Goal: Task Accomplishment & Management: Use online tool/utility

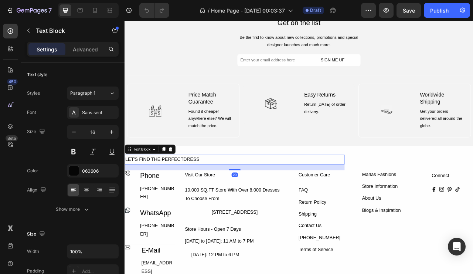
scroll to position [1474, 0]
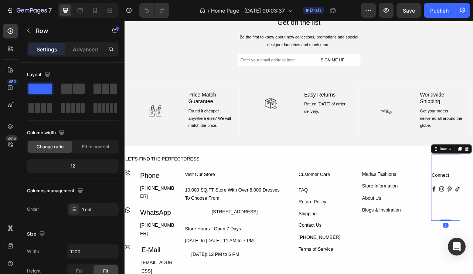
click at [459, 193] on div "Marlas Fashions Text Block Store Information Text Block About Us Text Block Blo…" at bounding box center [451, 247] width 51 height 113
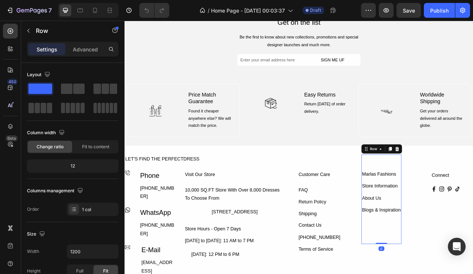
click at [380, 193] on div "LET'S FIND THE PERFECTDRESS" at bounding box center [265, 197] width 280 height 12
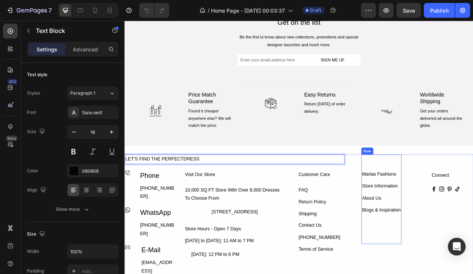
click at [430, 187] on div "Row" at bounding box center [433, 186] width 15 height 9
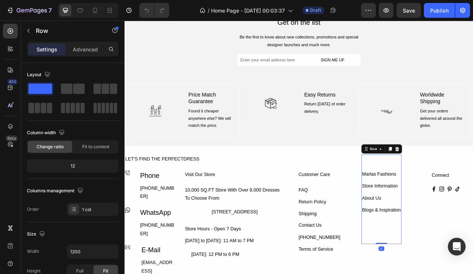
click at [438, 183] on div "Row" at bounding box center [441, 183] width 12 height 7
click at [440, 140] on div "Section" at bounding box center [438, 144] width 25 height 12
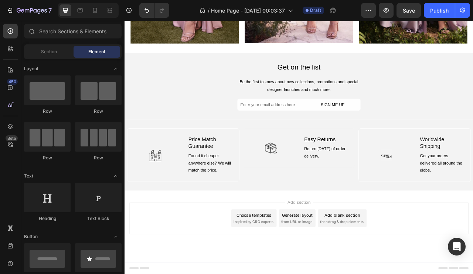
scroll to position [1416, 0]
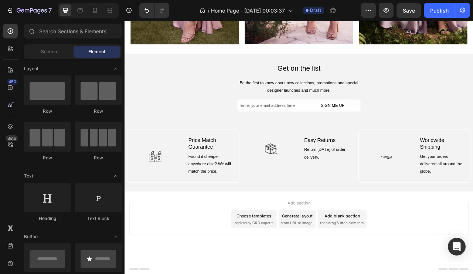
click at [410, 124] on button "SIGN ME UF" at bounding box center [389, 128] width 71 height 15
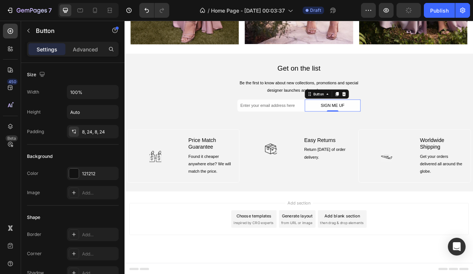
click at [76, 174] on div at bounding box center [74, 174] width 10 height 10
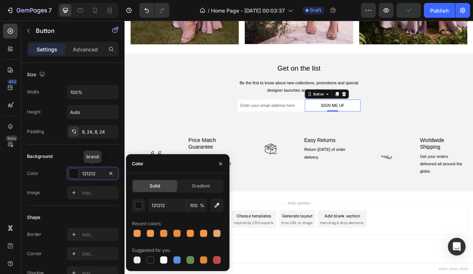
click at [151, 259] on div at bounding box center [150, 259] width 7 height 7
type input "151515"
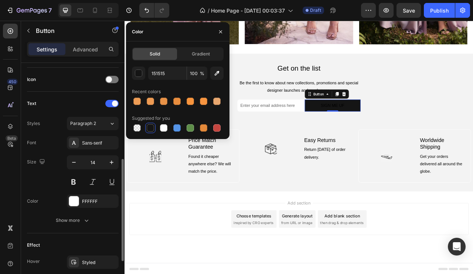
scroll to position [219, 0]
click at [78, 198] on div at bounding box center [74, 201] width 10 height 10
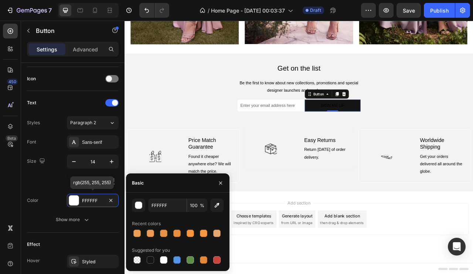
click at [164, 261] on div at bounding box center [163, 259] width 7 height 7
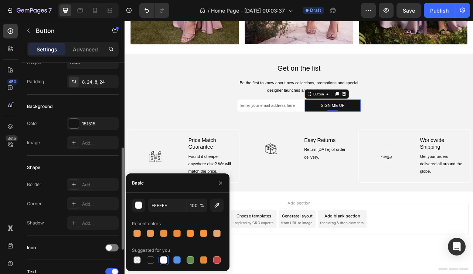
scroll to position [0, 0]
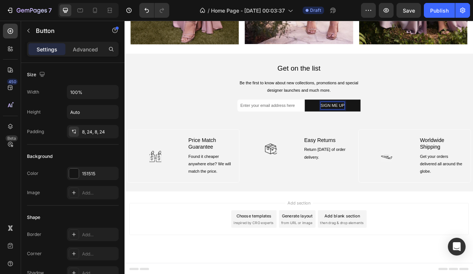
click at [419, 126] on button "SIGN ME UP" at bounding box center [389, 128] width 71 height 15
click at [461, 10] on icon "button" at bounding box center [462, 10] width 7 height 7
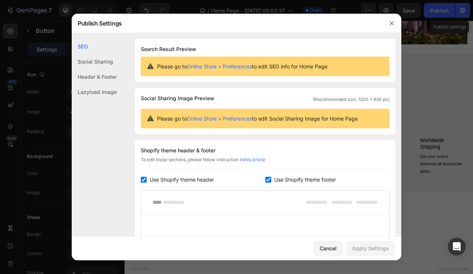
click at [271, 180] on label "Use Shopify theme footer" at bounding box center [303, 179] width 65 height 9
checkbox input "false"
click at [143, 178] on input "checkbox" at bounding box center [144, 180] width 6 height 6
checkbox input "false"
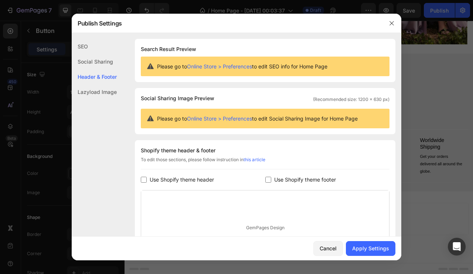
click at [268, 180] on input "checkbox" at bounding box center [268, 180] width 6 height 6
checkbox input "true"
click at [152, 175] on span "Use Shopify theme header" at bounding box center [182, 179] width 64 height 9
checkbox input "true"
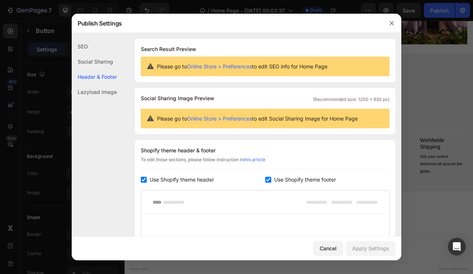
click at [333, 252] on div "Cancel" at bounding box center [328, 248] width 17 height 8
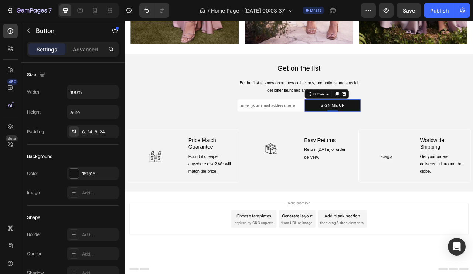
click at [441, 8] on div "Publish" at bounding box center [439, 11] width 18 height 8
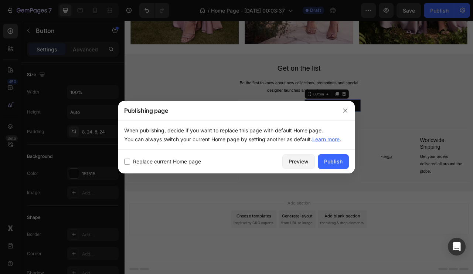
click at [183, 161] on span "Replace current Home page" at bounding box center [167, 161] width 68 height 9
checkbox input "true"
click at [336, 158] on div "Publish" at bounding box center [333, 161] width 18 height 8
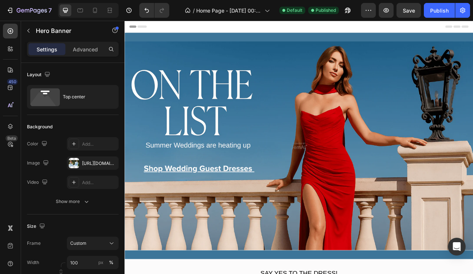
click at [402, 195] on img at bounding box center [347, 180] width 444 height 266
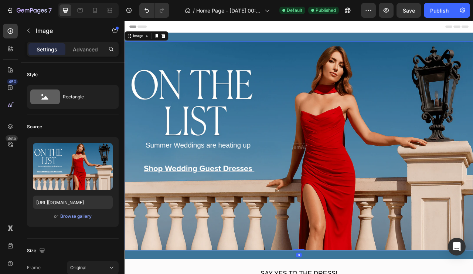
click at [91, 168] on label at bounding box center [73, 166] width 80 height 47
click at [91, 172] on input "file" at bounding box center [72, 178] width 51 height 13
click at [80, 218] on div "Browse gallery" at bounding box center [75, 216] width 31 height 7
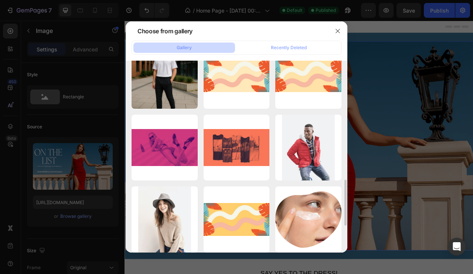
scroll to position [591, 0]
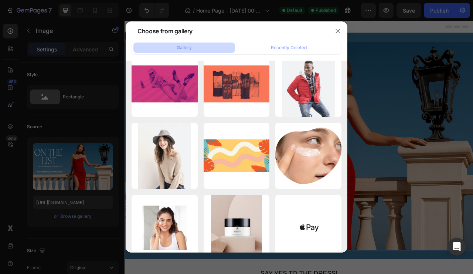
click at [0, 0] on div "home6-c1_G8Akbphjb.jpg 76.83 kb" at bounding box center [0, 0] width 0 height 0
type input "[URL][DOMAIN_NAME]"
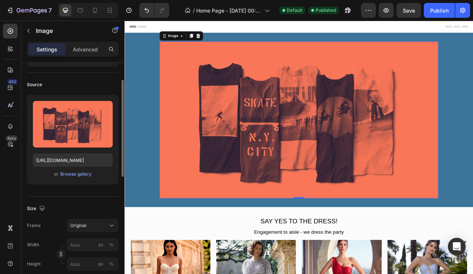
scroll to position [45, 0]
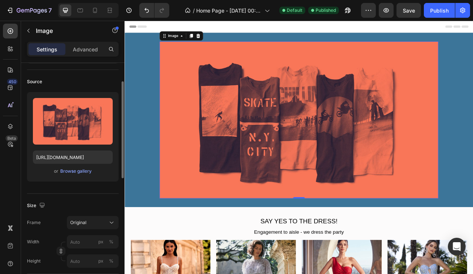
click at [106, 219] on div "Original" at bounding box center [88, 222] width 36 height 7
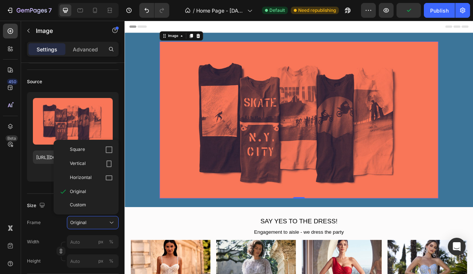
click at [107, 176] on icon at bounding box center [108, 177] width 7 height 7
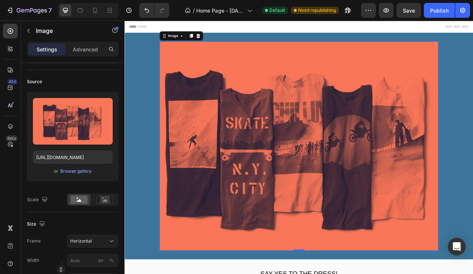
click at [109, 239] on icon at bounding box center [111, 240] width 7 height 7
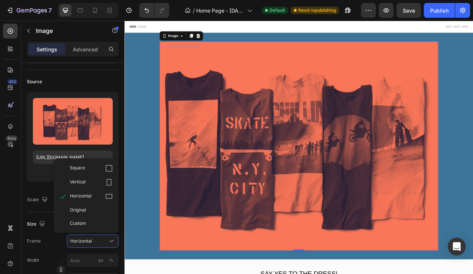
click at [107, 165] on icon at bounding box center [108, 167] width 7 height 7
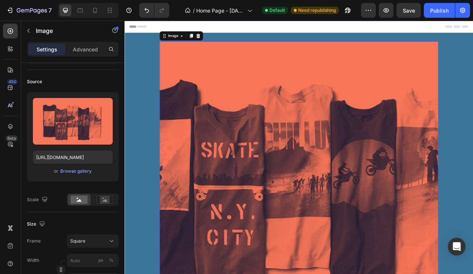
click at [111, 240] on icon at bounding box center [111, 240] width 7 height 7
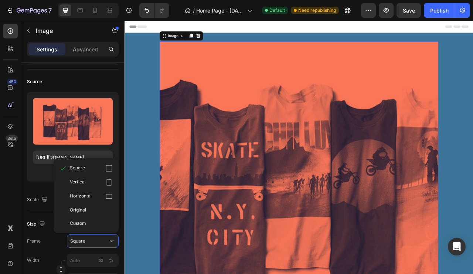
click at [105, 210] on div "Original" at bounding box center [91, 210] width 43 height 7
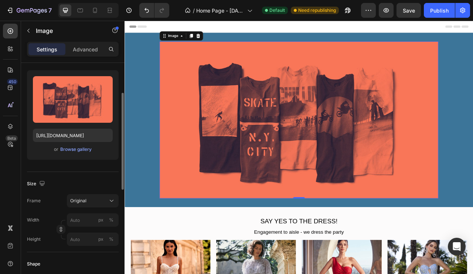
scroll to position [71, 0]
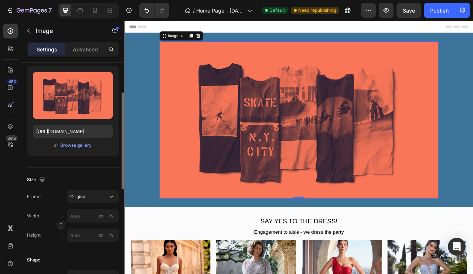
click at [108, 194] on div "Original" at bounding box center [92, 196] width 45 height 7
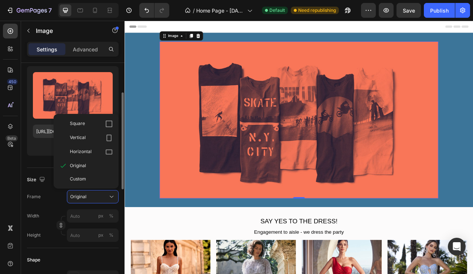
click at [107, 179] on div "Custom" at bounding box center [91, 179] width 43 height 7
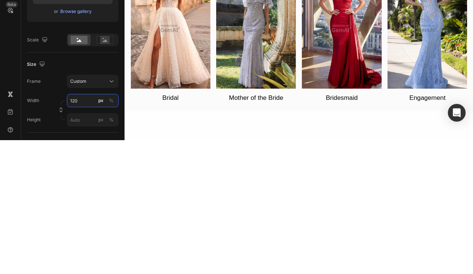
type input "1200"
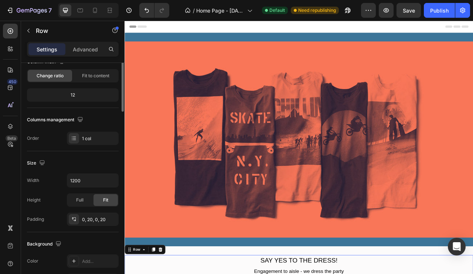
scroll to position [0, 0]
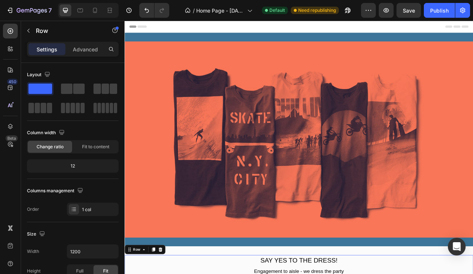
click at [112, 11] on icon at bounding box center [109, 10] width 7 height 7
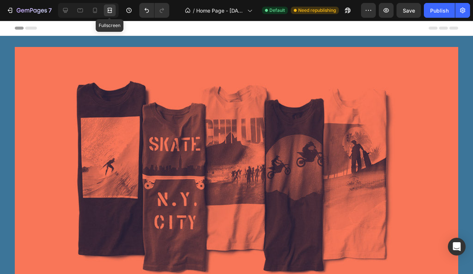
click at [64, 12] on icon at bounding box center [65, 10] width 5 height 5
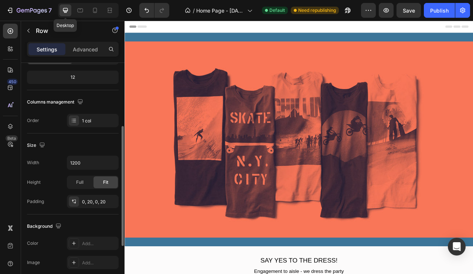
scroll to position [120, 0]
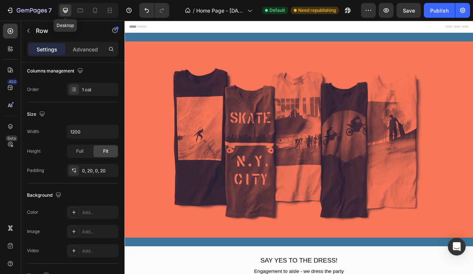
click at [80, 149] on span "Full" at bounding box center [79, 151] width 7 height 7
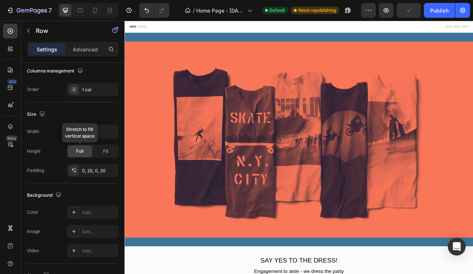
click at [95, 152] on div "Fit" at bounding box center [106, 151] width 24 height 12
click at [57, 148] on div "Height Full Fit Adjust size based on content" at bounding box center [73, 151] width 92 height 13
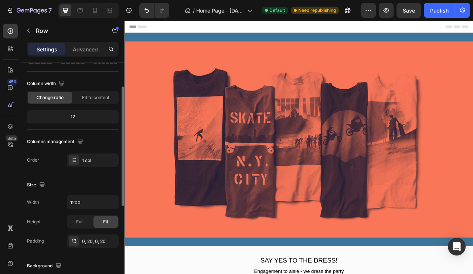
scroll to position [37, 0]
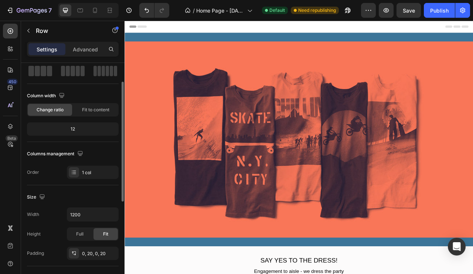
click at [363, 218] on img at bounding box center [347, 172] width 444 height 250
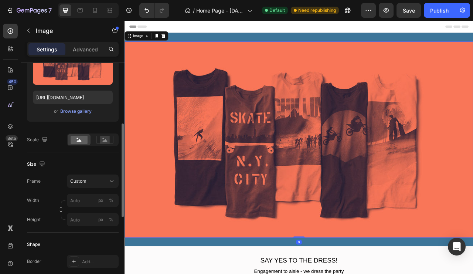
scroll to position [120, 0]
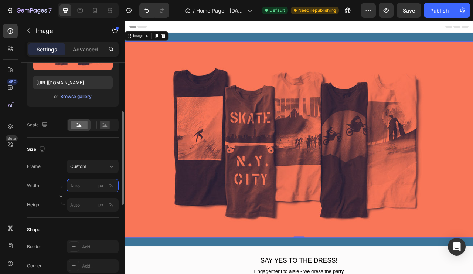
click at [80, 184] on input "px %" at bounding box center [93, 185] width 52 height 13
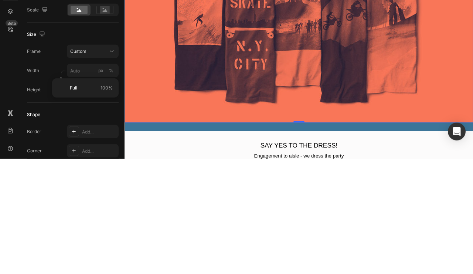
click at [86, 205] on p "Full 100%" at bounding box center [91, 203] width 43 height 7
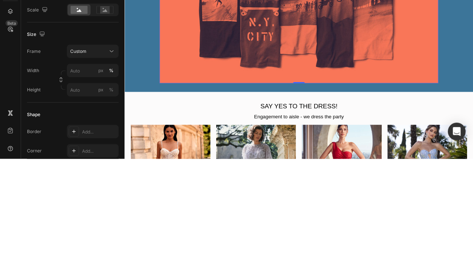
type input "100"
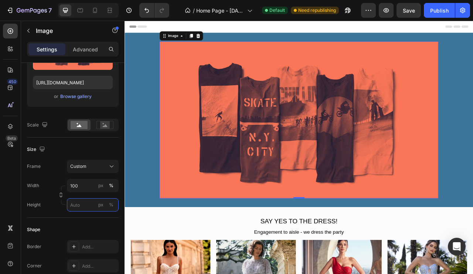
click at [78, 203] on input "px %" at bounding box center [93, 204] width 52 height 13
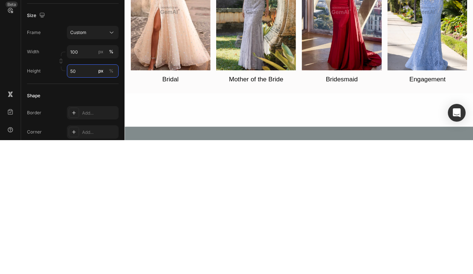
type input "500"
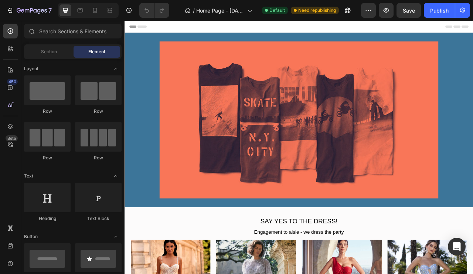
click at [129, 10] on icon "button" at bounding box center [128, 10] width 7 height 7
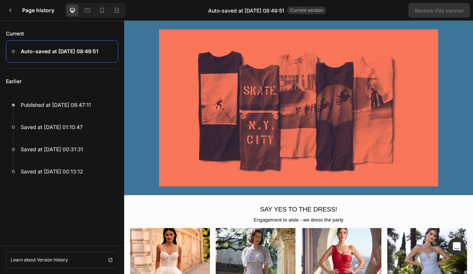
click at [84, 99] on div at bounding box center [62, 105] width 112 height 22
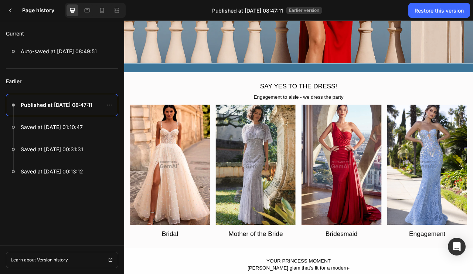
scroll to position [223, 0]
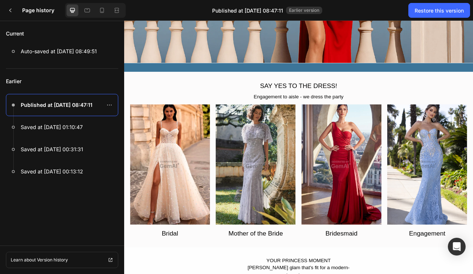
click at [208, 230] on img at bounding box center [183, 203] width 102 height 153
click at [13, 7] on icon at bounding box center [10, 10] width 6 height 6
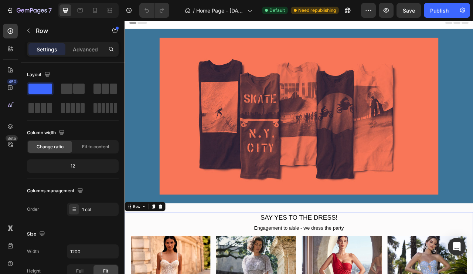
scroll to position [0, 0]
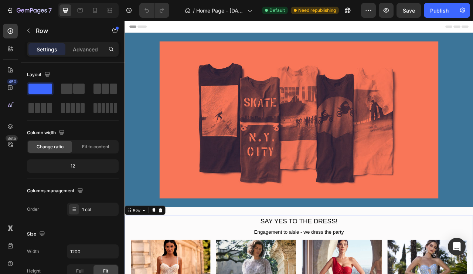
click at [127, 9] on icon "button" at bounding box center [128, 10] width 7 height 7
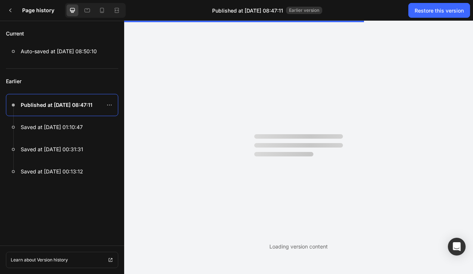
click at [85, 99] on div at bounding box center [62, 105] width 112 height 22
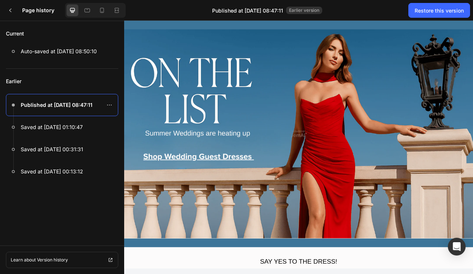
click at [447, 10] on div "Restore this version" at bounding box center [439, 11] width 49 height 8
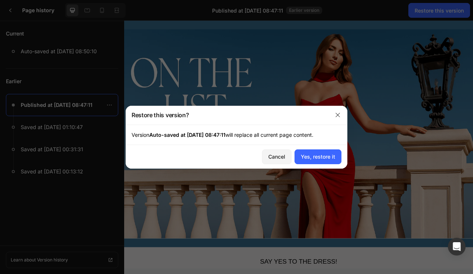
click at [322, 152] on button "Yes, restore it" at bounding box center [318, 156] width 47 height 15
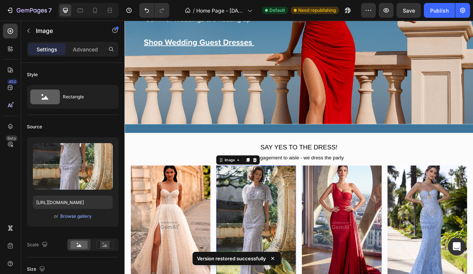
scroll to position [248, 0]
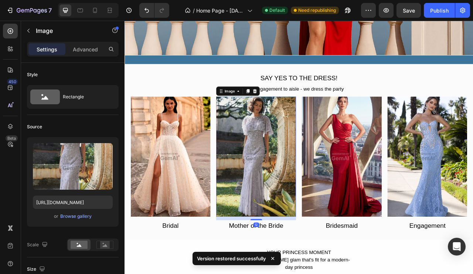
click at [201, 192] on img at bounding box center [183, 193] width 102 height 153
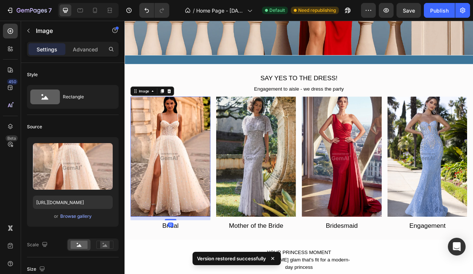
click at [88, 167] on label at bounding box center [73, 166] width 80 height 47
click at [88, 172] on input "file" at bounding box center [72, 178] width 51 height 13
click at [81, 217] on div "Browse gallery" at bounding box center [75, 216] width 31 height 7
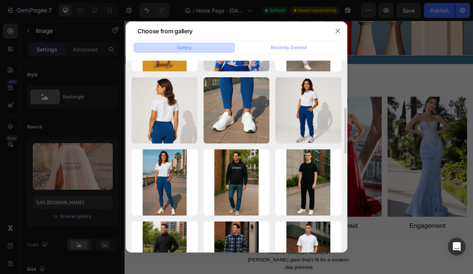
scroll to position [203, 0]
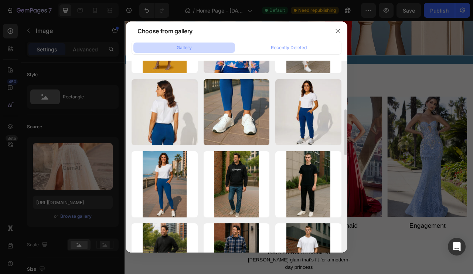
click at [0, 0] on div "danskin-Photoroom.jpg 301.14 kb" at bounding box center [0, 0] width 0 height 0
type input "[URL][DOMAIN_NAME]"
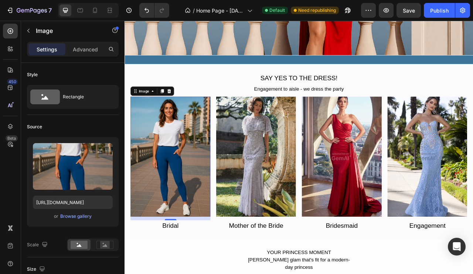
click at [291, 203] on img at bounding box center [292, 193] width 102 height 153
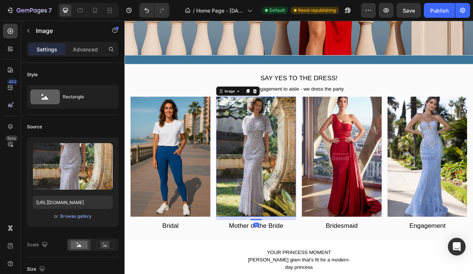
click at [83, 214] on div "Browse gallery" at bounding box center [75, 216] width 31 height 7
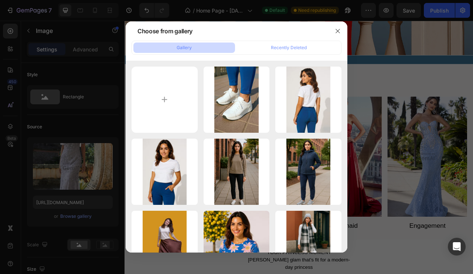
click at [0, 0] on div "21.jpeg 298.29 kb" at bounding box center [0, 0] width 0 height 0
type input "[URL][DOMAIN_NAME]"
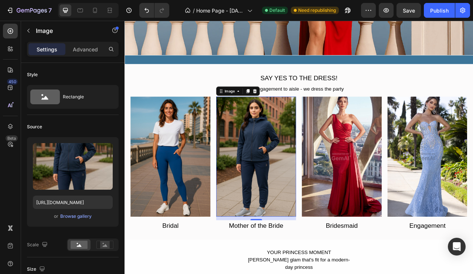
click at [394, 184] on img at bounding box center [401, 193] width 102 height 153
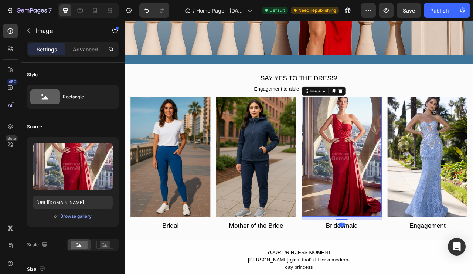
click at [89, 217] on div "Browse gallery" at bounding box center [75, 216] width 31 height 7
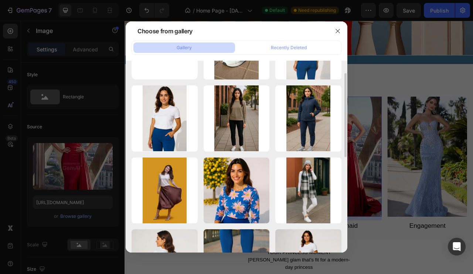
scroll to position [89, 0]
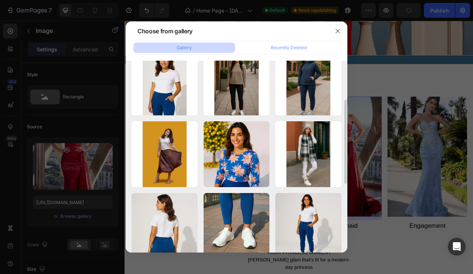
click at [0, 0] on div "placeholder.jpeg 350.71 kb" at bounding box center [0, 0] width 0 height 0
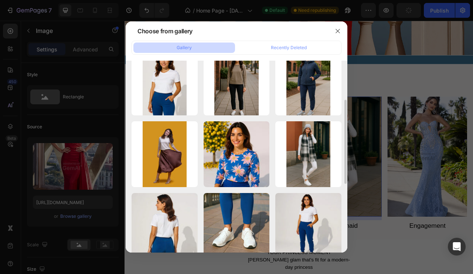
type input "[URL][DOMAIN_NAME]"
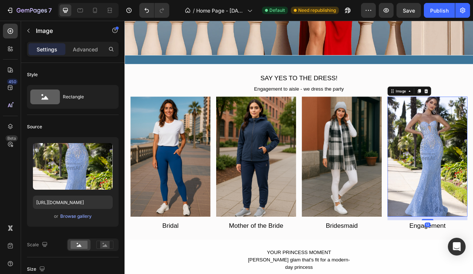
click at [87, 216] on div "Browse gallery" at bounding box center [75, 216] width 31 height 7
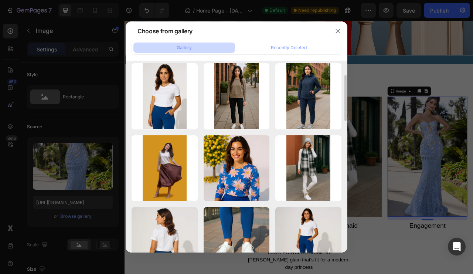
scroll to position [72, 0]
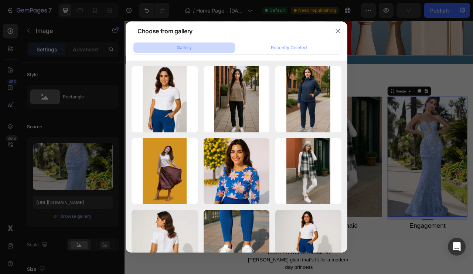
click at [0, 0] on div "65.jpeg 349.61 kb" at bounding box center [0, 0] width 0 height 0
type input "[URL][DOMAIN_NAME]"
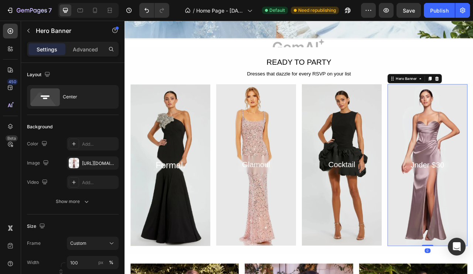
scroll to position [859, 0]
click at [204, 258] on div "Overlay" at bounding box center [183, 204] width 102 height 206
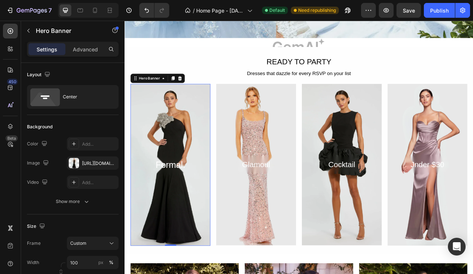
click at [0, 0] on button "button" at bounding box center [0, 0] width 0 height 0
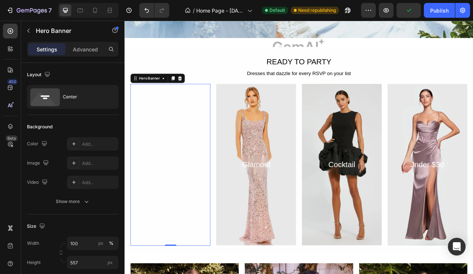
click at [75, 163] on icon at bounding box center [74, 163] width 6 height 6
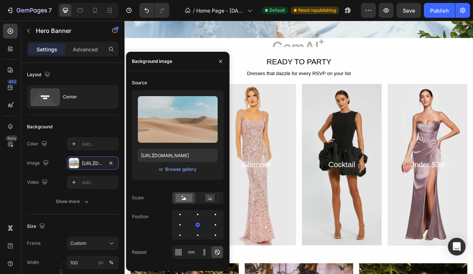
click at [188, 118] on label at bounding box center [178, 119] width 80 height 47
click at [188, 125] on input "file" at bounding box center [177, 131] width 51 height 13
click at [189, 171] on div "Browse gallery" at bounding box center [180, 169] width 31 height 7
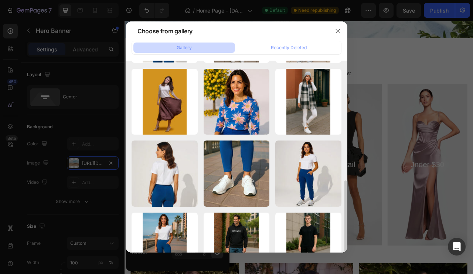
scroll to position [189, 0]
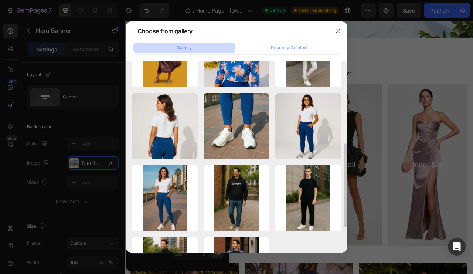
click at [0, 0] on div "41.jpg 313.74 kb" at bounding box center [0, 0] width 0 height 0
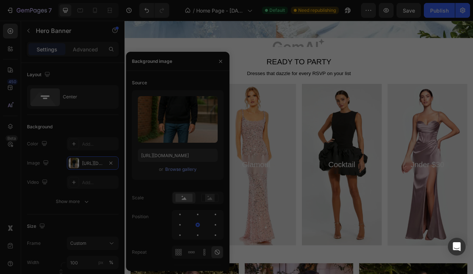
type input "[URL][DOMAIN_NAME]"
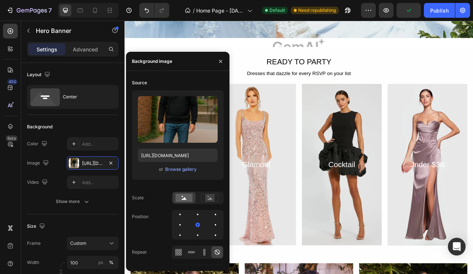
click at [300, 246] on div "Overlay" at bounding box center [292, 204] width 102 height 206
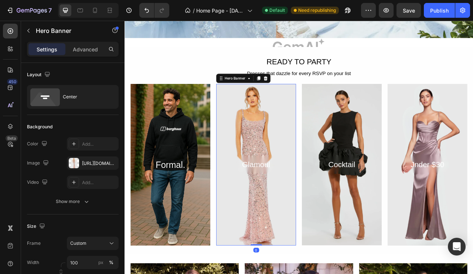
click at [75, 162] on div at bounding box center [74, 163] width 10 height 10
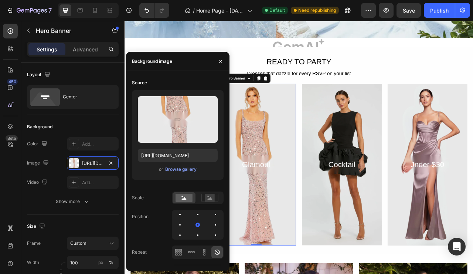
click at [184, 170] on div "Browse gallery" at bounding box center [180, 169] width 31 height 7
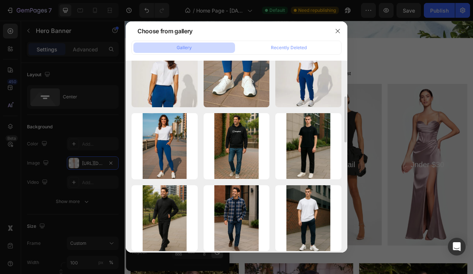
scroll to position [242, 0]
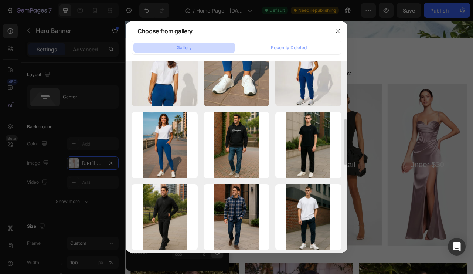
click at [0, 0] on div "25.jpeg 263.17 kb" at bounding box center [0, 0] width 0 height 0
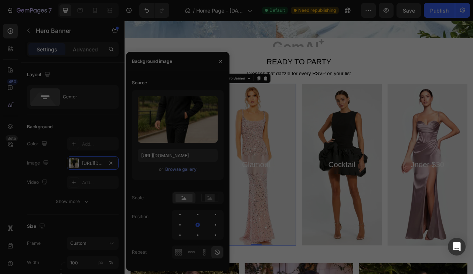
type input "[URL][DOMAIN_NAME]"
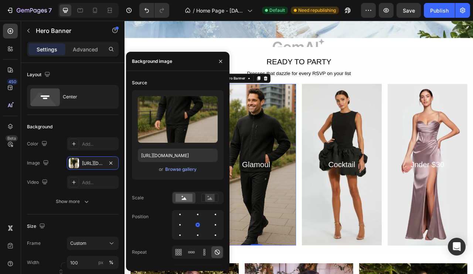
click at [395, 250] on div "Overlay" at bounding box center [401, 204] width 102 height 206
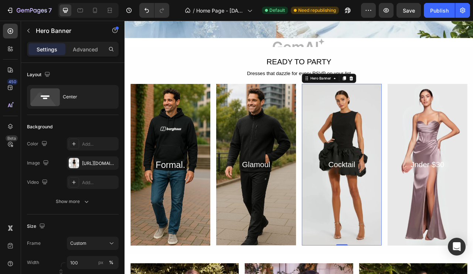
click at [74, 163] on div at bounding box center [74, 163] width 10 height 10
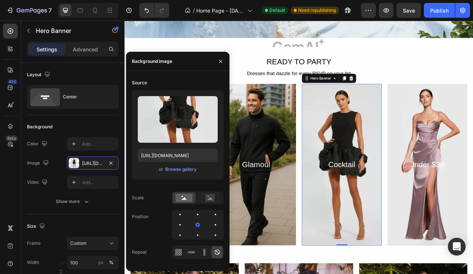
click at [187, 169] on div "Browse gallery" at bounding box center [180, 169] width 31 height 7
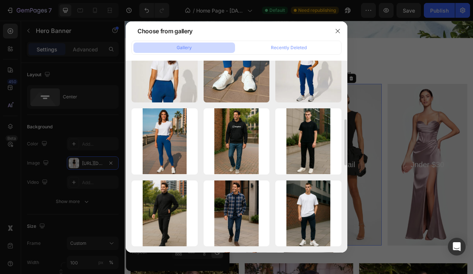
scroll to position [246, 0]
click at [0, 0] on div "19.jpeg 353.97 kb" at bounding box center [0, 0] width 0 height 0
type input "[URL][DOMAIN_NAME]"
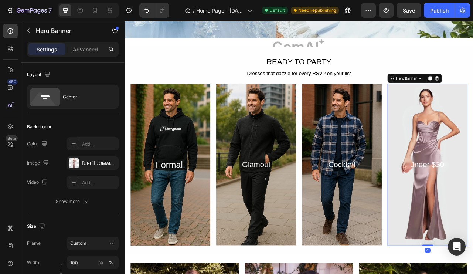
click at [75, 160] on div at bounding box center [74, 163] width 10 height 10
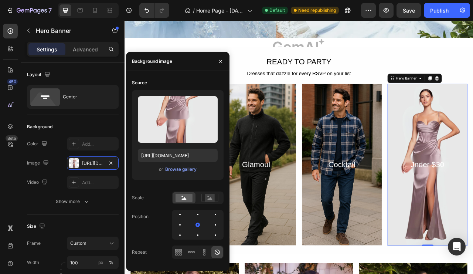
click at [190, 169] on div "Browse gallery" at bounding box center [180, 169] width 31 height 7
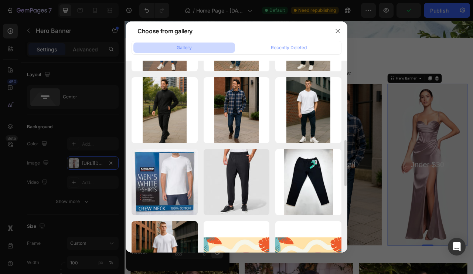
scroll to position [346, 0]
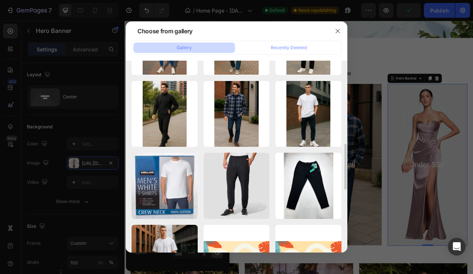
click at [0, 0] on div "3.jpg 257.90 kb" at bounding box center [0, 0] width 0 height 0
type input "[URL][DOMAIN_NAME]"
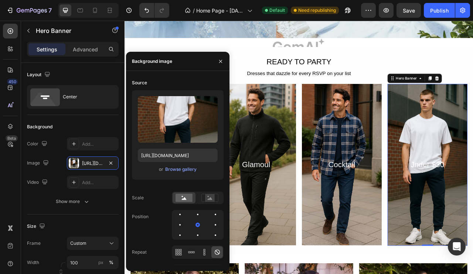
click at [187, 169] on div "Browse gallery" at bounding box center [180, 169] width 31 height 7
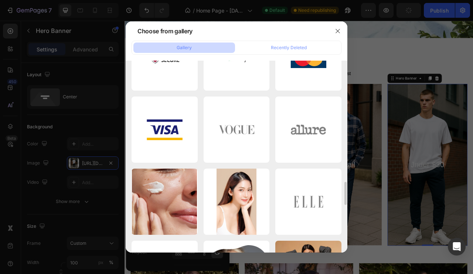
scroll to position [1044, 0]
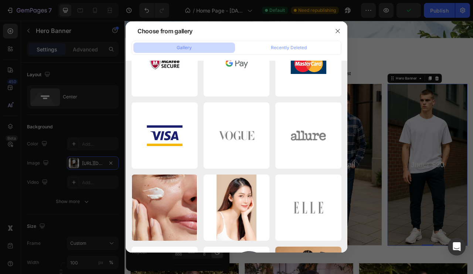
click at [292, 50] on div "Recently Deleted" at bounding box center [289, 47] width 36 height 7
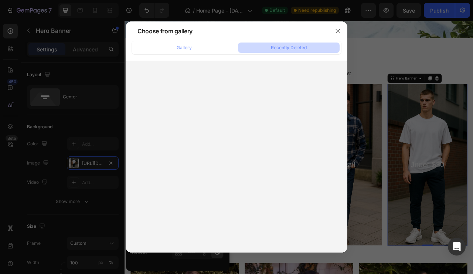
click at [206, 45] on button "Gallery" at bounding box center [184, 48] width 102 height 10
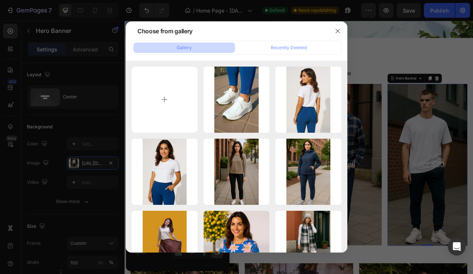
click at [179, 104] on input "file" at bounding box center [165, 100] width 66 height 66
type input "C:\fakepath\25.1.jpeg"
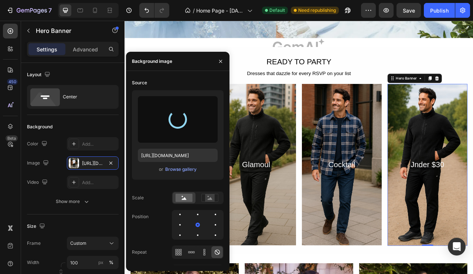
type input "[URL][DOMAIN_NAME]"
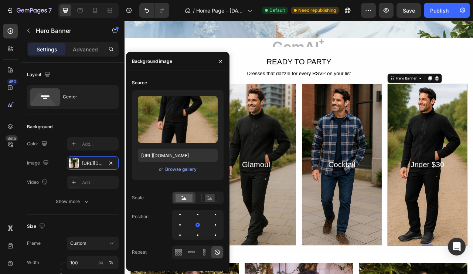
click at [190, 169] on div "Browse gallery" at bounding box center [180, 169] width 31 height 7
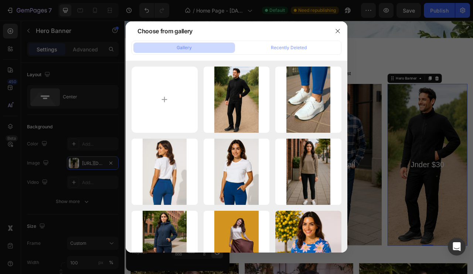
click at [94, 140] on div at bounding box center [236, 137] width 473 height 274
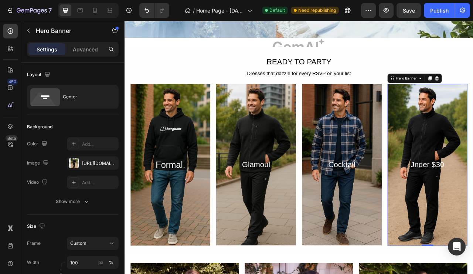
click at [94, 162] on div "[URL][DOMAIN_NAME]" at bounding box center [99, 163] width 35 height 7
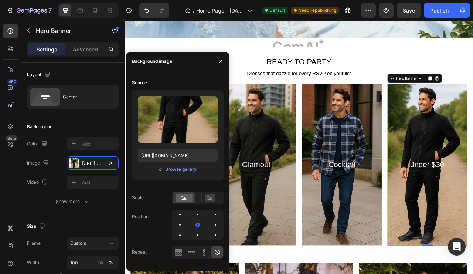
click at [183, 167] on div "Browse gallery" at bounding box center [180, 169] width 31 height 7
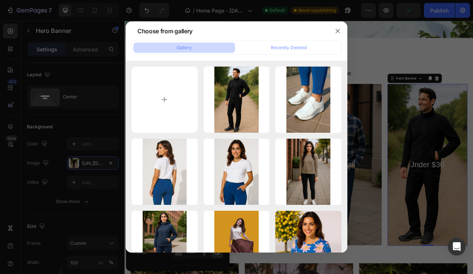
click at [173, 92] on input "file" at bounding box center [165, 100] width 66 height 66
type input "C:\fakepath\639207bef0b50.jpg"
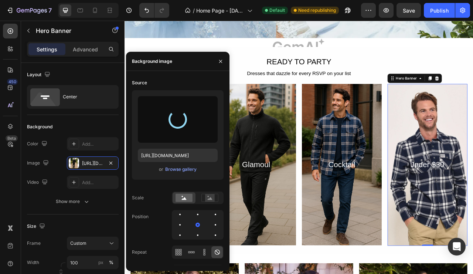
type input "[URL][DOMAIN_NAME]"
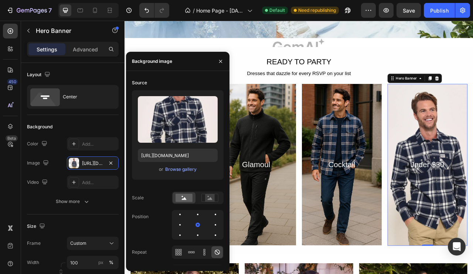
click at [222, 62] on icon "button" at bounding box center [220, 61] width 3 height 3
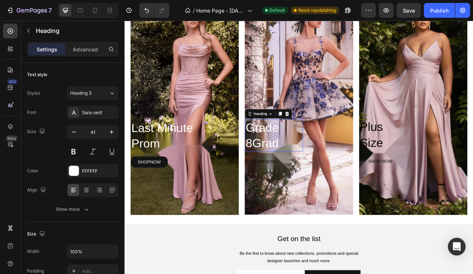
scroll to position [1085, 0]
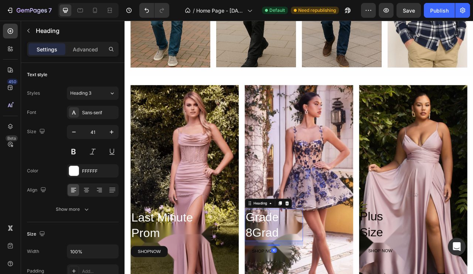
click at [227, 220] on div "Overlay" at bounding box center [201, 241] width 138 height 279
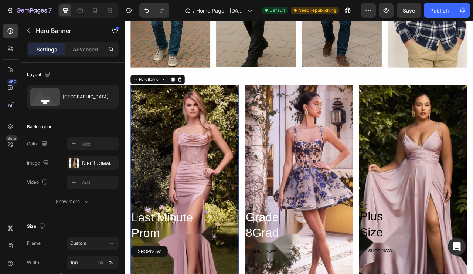
click at [75, 160] on div at bounding box center [74, 163] width 10 height 10
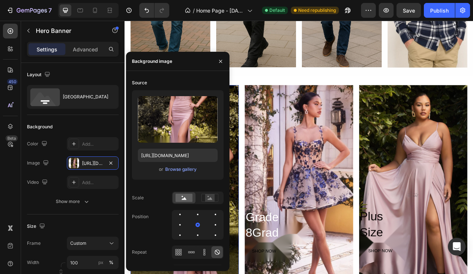
click at [187, 169] on div "Browse gallery" at bounding box center [180, 169] width 31 height 7
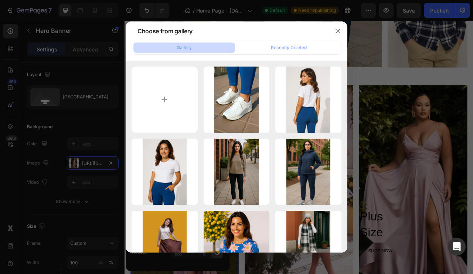
click at [336, 32] on icon "button" at bounding box center [338, 31] width 6 height 6
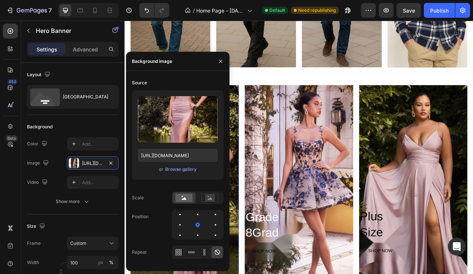
click at [220, 61] on icon "button" at bounding box center [220, 61] width 3 height 3
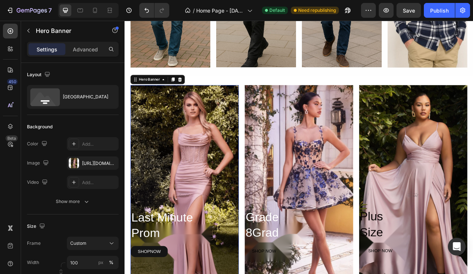
click at [221, 212] on div "Overlay" at bounding box center [201, 241] width 138 height 279
click at [220, 207] on div "Overlay" at bounding box center [201, 241] width 138 height 279
click at [77, 162] on div at bounding box center [74, 163] width 10 height 10
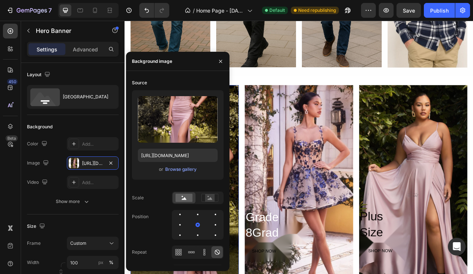
click at [180, 169] on div "Browse gallery" at bounding box center [180, 169] width 31 height 7
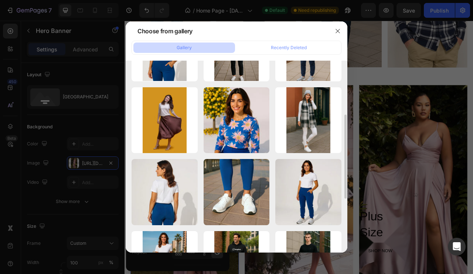
scroll to position [0, 0]
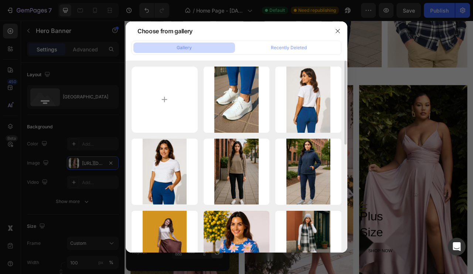
click at [177, 106] on input "file" at bounding box center [165, 100] width 66 height 66
click at [398, 230] on div at bounding box center [236, 137] width 473 height 274
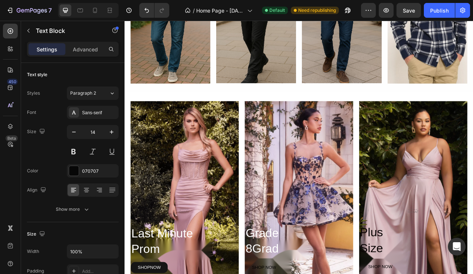
scroll to position [1047, 0]
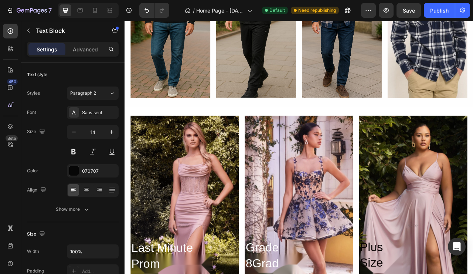
click at [436, 10] on div "Publish" at bounding box center [439, 11] width 18 height 8
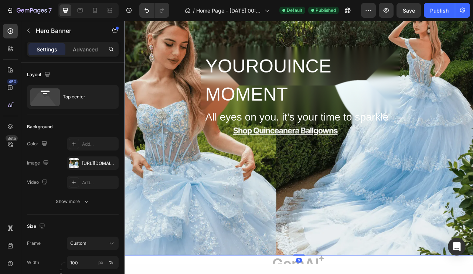
scroll to position [569, 0]
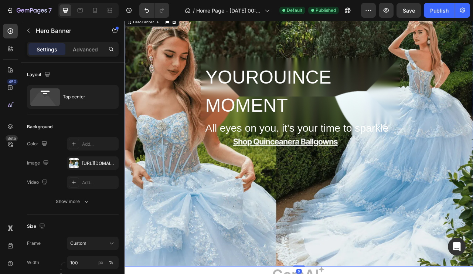
click at [292, 240] on div "Overlay" at bounding box center [347, 174] width 444 height 319
click at [78, 163] on div at bounding box center [74, 163] width 10 height 10
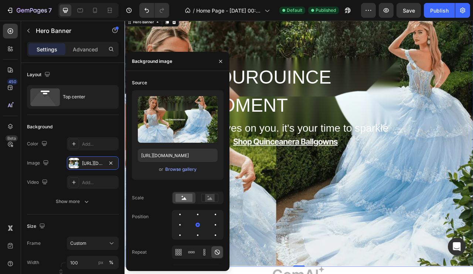
click at [184, 168] on div "Browse gallery" at bounding box center [180, 169] width 31 height 7
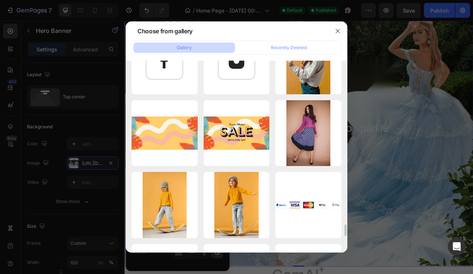
scroll to position [2702, 0]
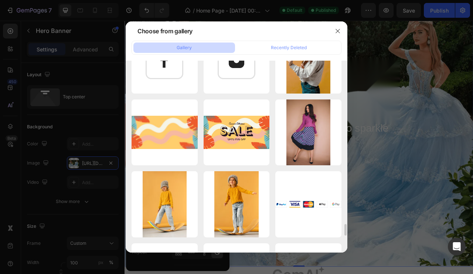
click at [0, 0] on div "Colorful Summer Sale ...1).png 950.00 kb" at bounding box center [0, 0] width 0 height 0
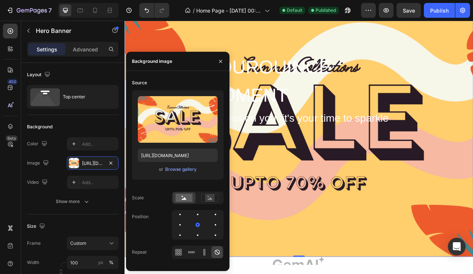
scroll to position [551, 0]
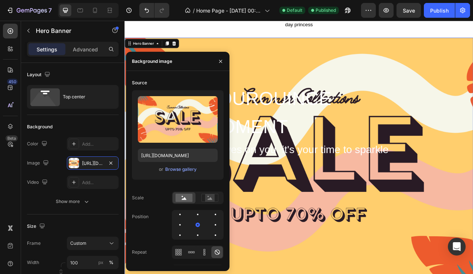
click at [186, 171] on div "Browse gallery" at bounding box center [180, 169] width 31 height 7
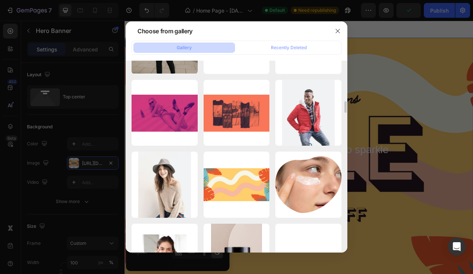
scroll to position [593, 0]
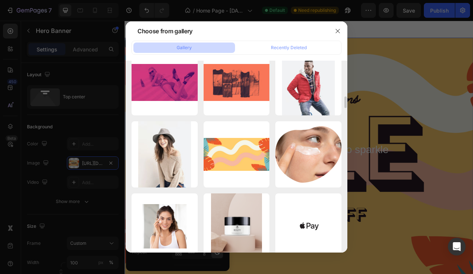
click at [0, 0] on div "home6-c1_G8Akbphjb.jpg 76.83 kb" at bounding box center [0, 0] width 0 height 0
type input "[URL][DOMAIN_NAME]"
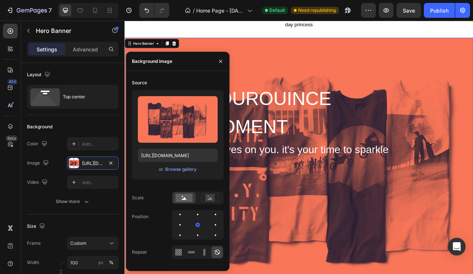
click at [219, 63] on icon "button" at bounding box center [221, 61] width 6 height 6
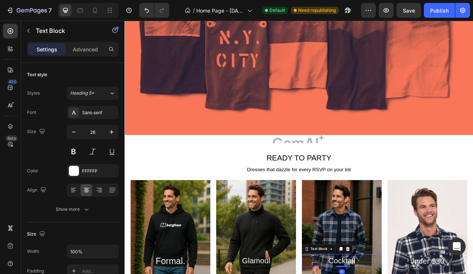
scroll to position [736, 0]
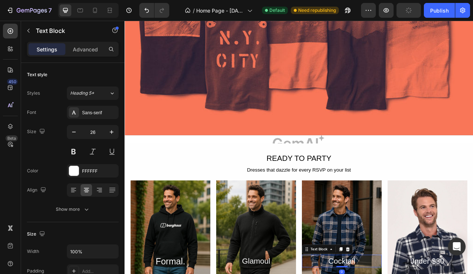
click at [367, 170] on img at bounding box center [347, 171] width 444 height 10
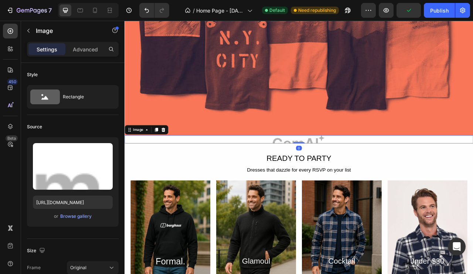
click at [175, 159] on icon at bounding box center [174, 159] width 5 height 5
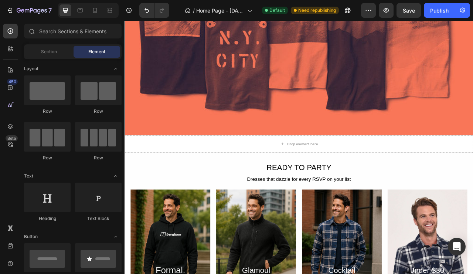
click at [374, 177] on div "Drop element here" at bounding box center [347, 177] width 444 height 22
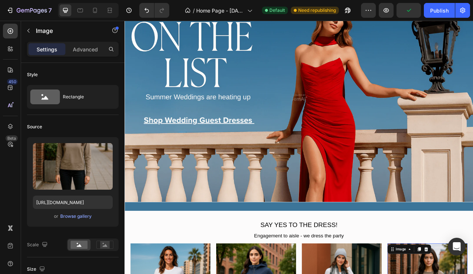
scroll to position [59, 0]
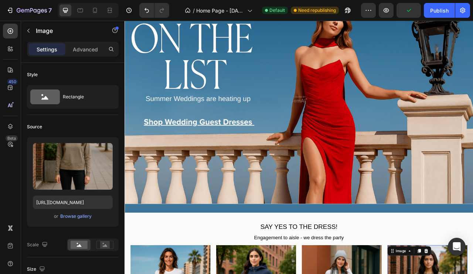
click at [473, 177] on img at bounding box center [347, 121] width 444 height 266
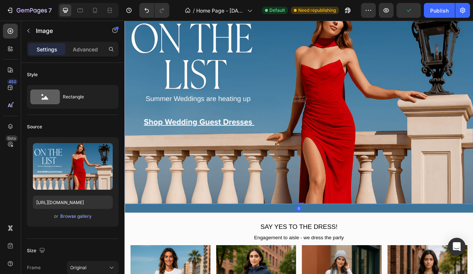
click at [81, 214] on div "Browse gallery" at bounding box center [75, 216] width 31 height 7
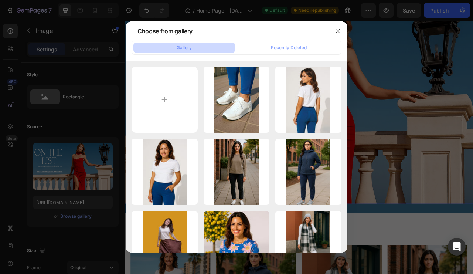
click at [338, 31] on icon "button" at bounding box center [338, 31] width 4 height 4
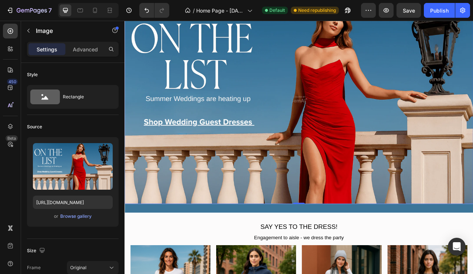
click at [85, 163] on label at bounding box center [73, 166] width 80 height 47
click at [85, 172] on input "file" at bounding box center [72, 178] width 51 height 13
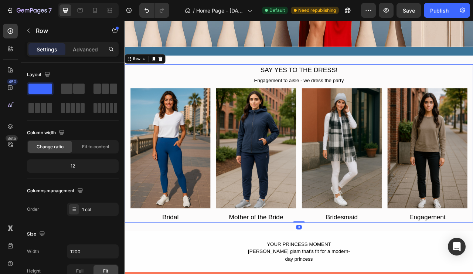
scroll to position [260, 0]
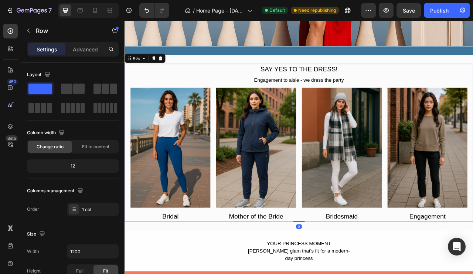
click at [412, 10] on span "Save" at bounding box center [409, 10] width 12 height 6
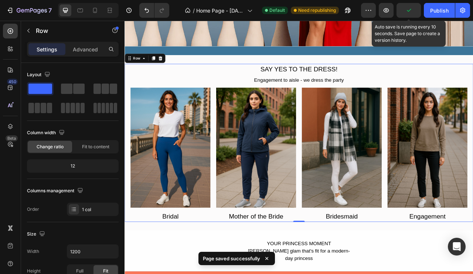
click at [443, 11] on div "Publish" at bounding box center [439, 11] width 18 height 8
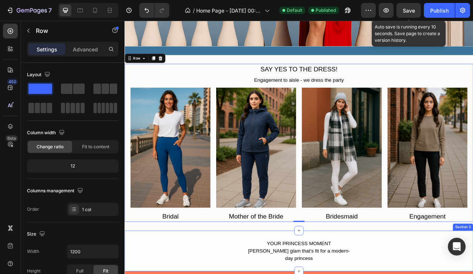
click at [35, 11] on icon "button" at bounding box center [32, 11] width 30 height 6
